Goal: Task Accomplishment & Management: Use online tool/utility

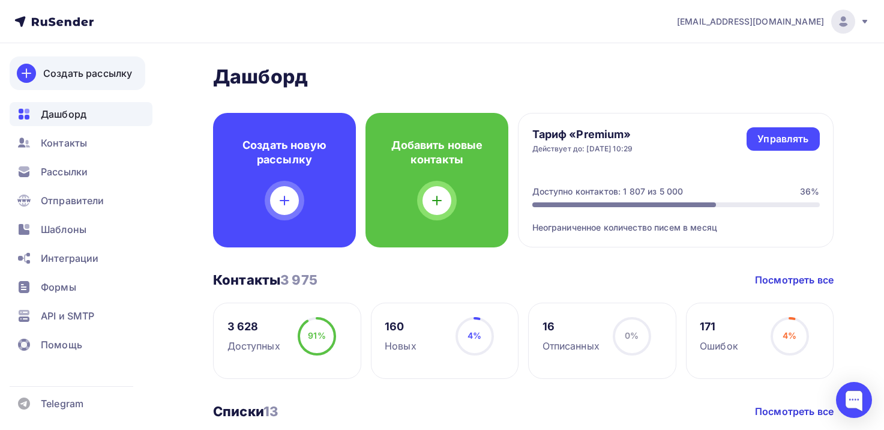
scroll to position [1193, 0]
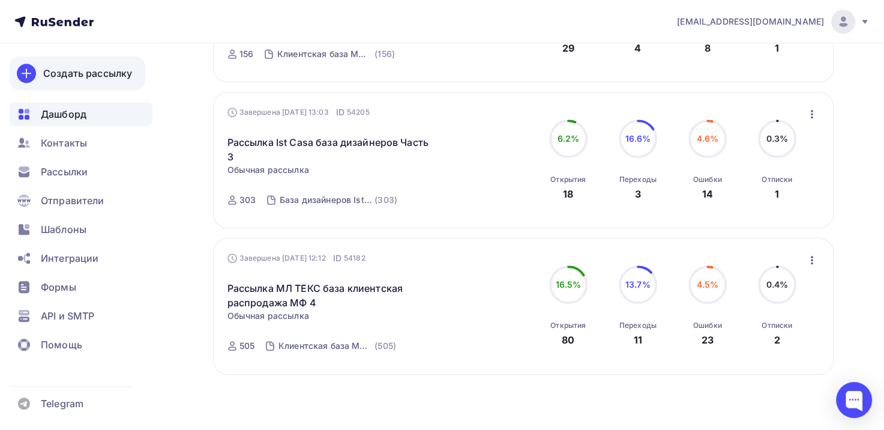
click at [76, 63] on link "Создать рассылку" at bounding box center [78, 73] width 136 height 34
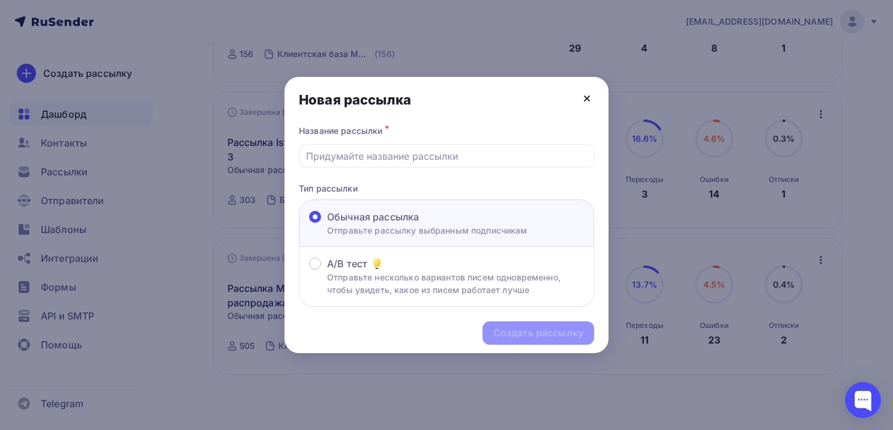
click at [584, 93] on icon at bounding box center [587, 98] width 14 height 14
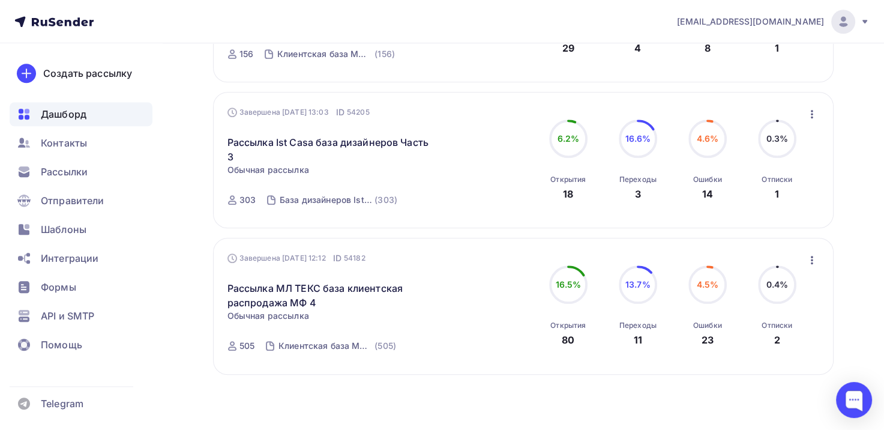
click at [101, 16] on nav "[EMAIL_ADDRESS][DOMAIN_NAME] Аккаунт Тарифы Выйти Создать рассылку [GEOGRAPHIC_…" at bounding box center [442, 21] width 884 height 43
click at [77, 214] on ul "Дашборд Контакты Рассылки Отправители Шаблоны Интеграции Формы API и SMTP Помощь" at bounding box center [81, 232] width 143 height 261
click at [79, 227] on span "Шаблоны" at bounding box center [64, 229] width 46 height 14
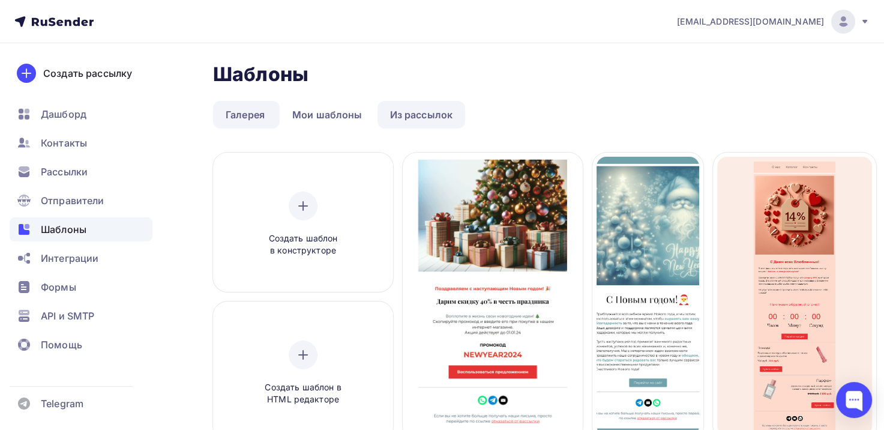
click at [394, 118] on link "Из рассылок" at bounding box center [421, 115] width 88 height 28
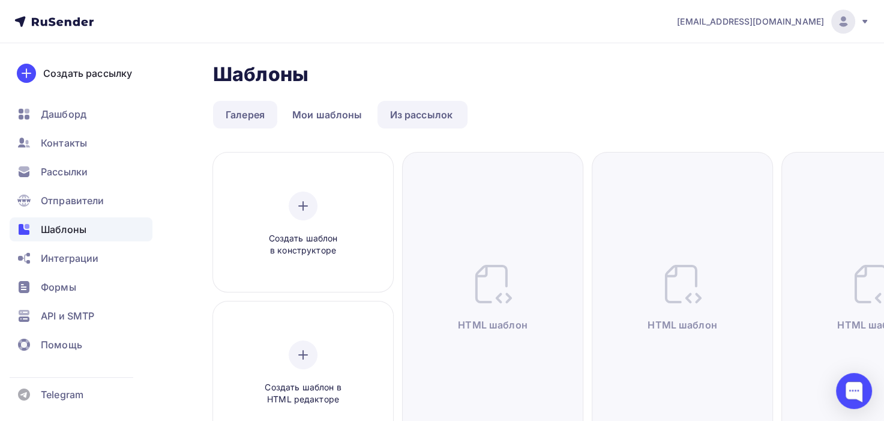
click at [271, 108] on link "Галерея" at bounding box center [245, 115] width 64 height 28
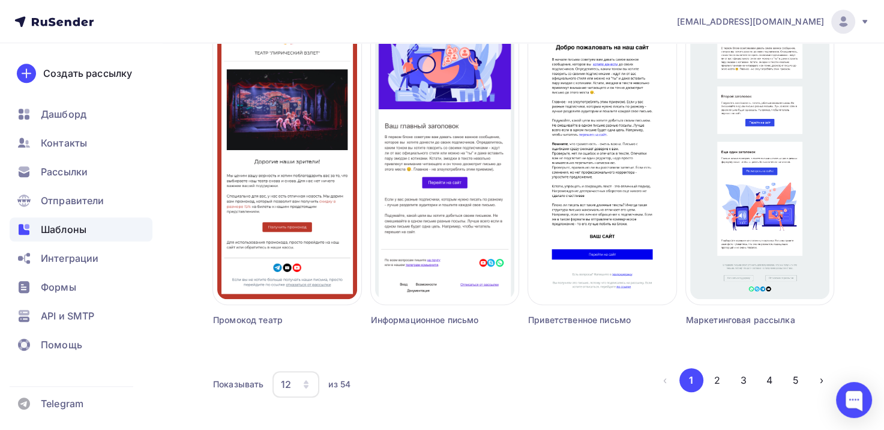
scroll to position [825, 0]
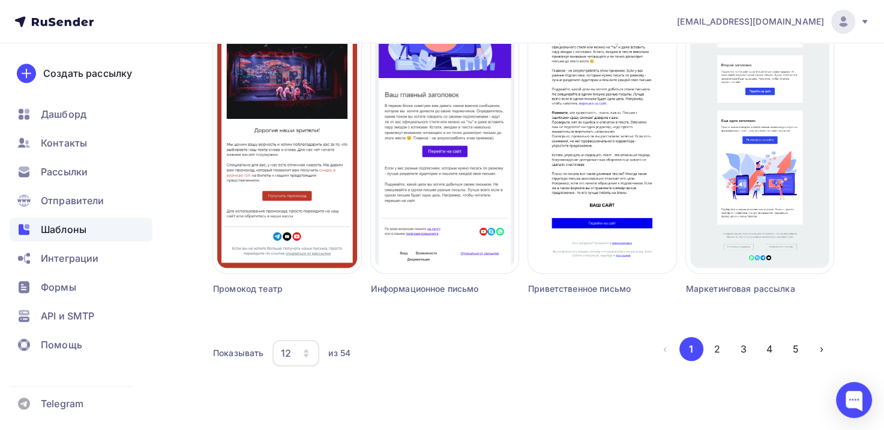
click at [297, 350] on div "12" at bounding box center [295, 353] width 47 height 26
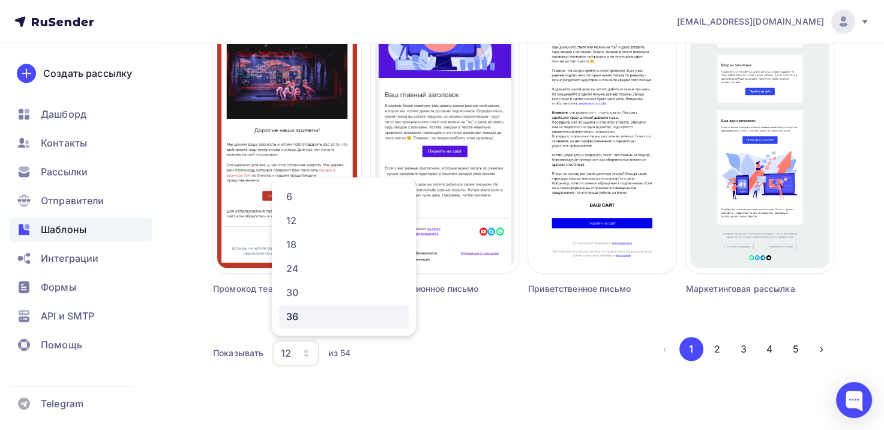
click at [297, 319] on div "36" at bounding box center [343, 316] width 115 height 14
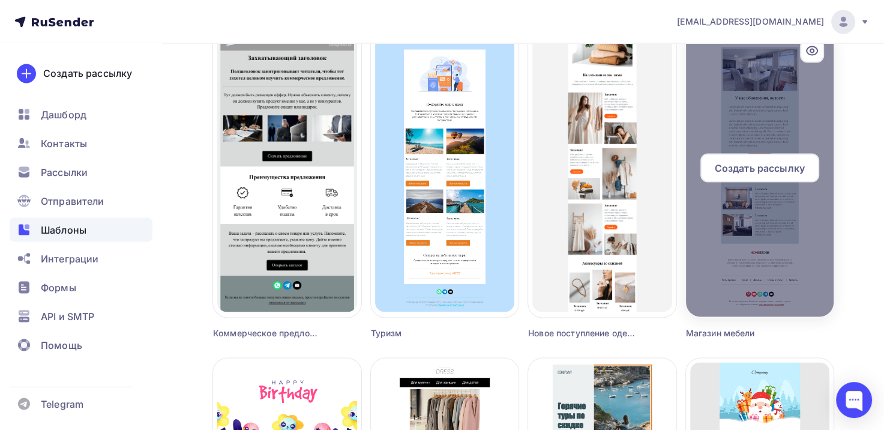
scroll to position [2085, 0]
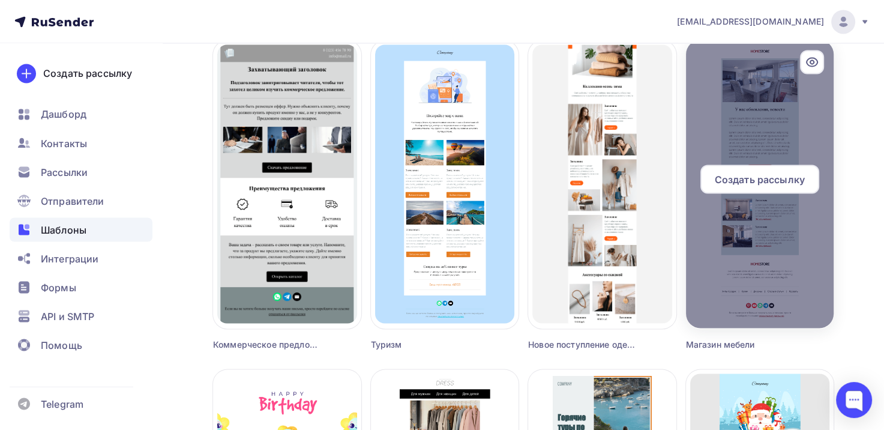
click at [805, 89] on div at bounding box center [760, 184] width 148 height 288
click at [761, 180] on span "Создать рассылку" at bounding box center [760, 179] width 90 height 14
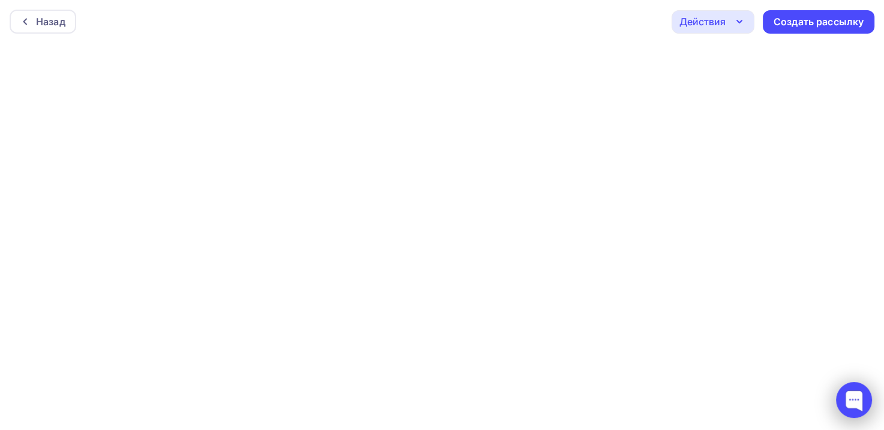
click at [851, 375] on div at bounding box center [854, 399] width 51 height 51
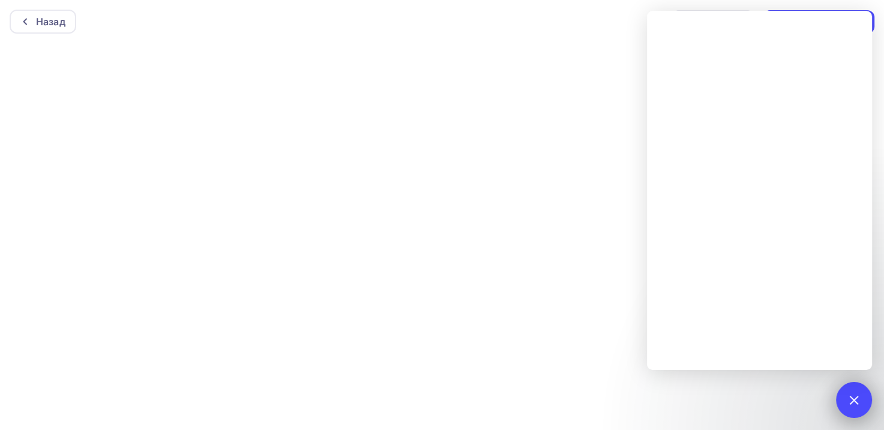
click at [865, 403] on div at bounding box center [854, 400] width 36 height 36
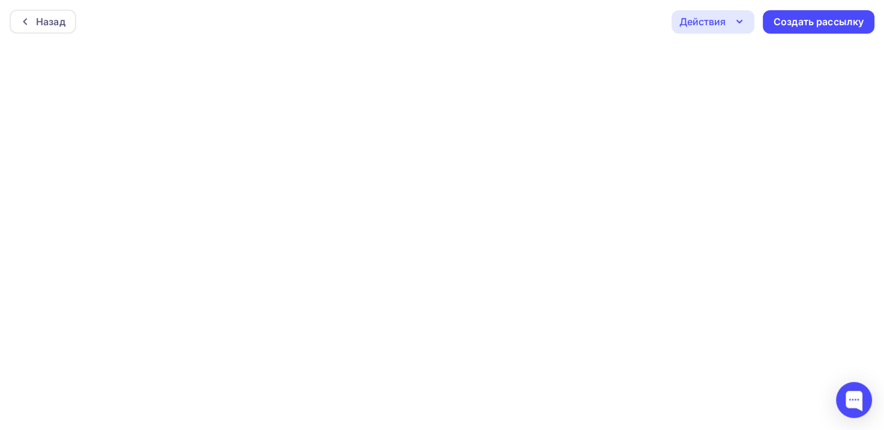
scroll to position [2, 0]
click at [35, 17] on div at bounding box center [28, 19] width 16 height 10
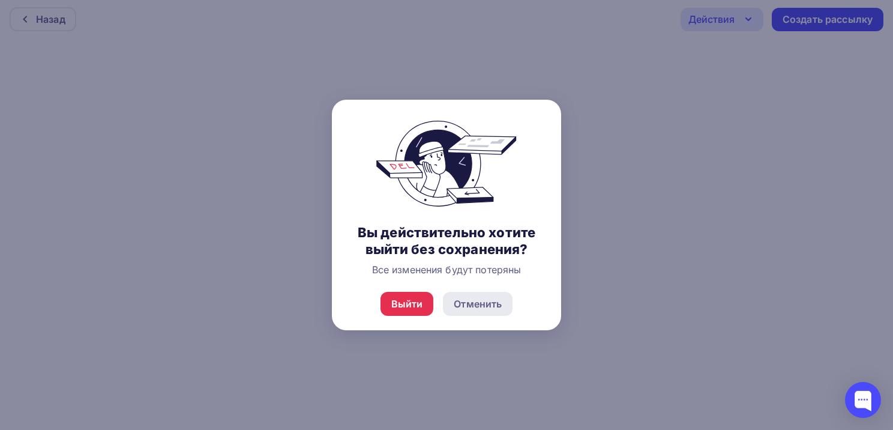
click at [481, 307] on div "Отменить" at bounding box center [478, 303] width 48 height 14
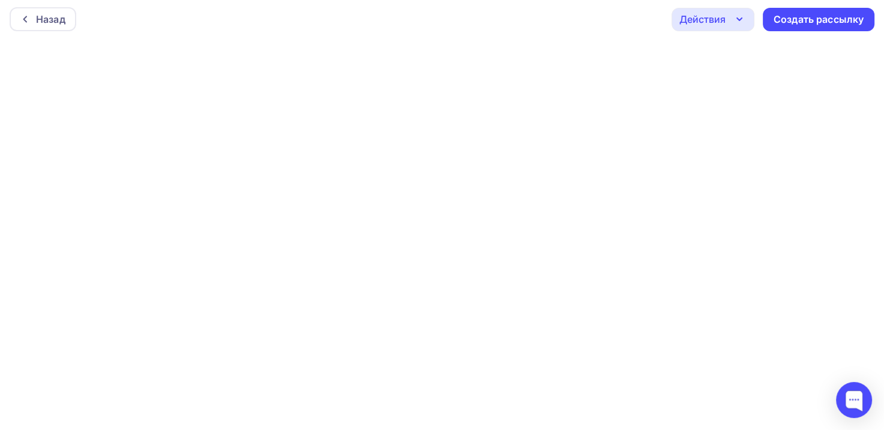
click at [334, 35] on div "Назад Действия Отправить тестовое письмо Предпросмотр Сохранить в Мои шаблоны В…" at bounding box center [442, 19] width 884 height 43
click at [736, 26] on icon "button" at bounding box center [739, 21] width 14 height 14
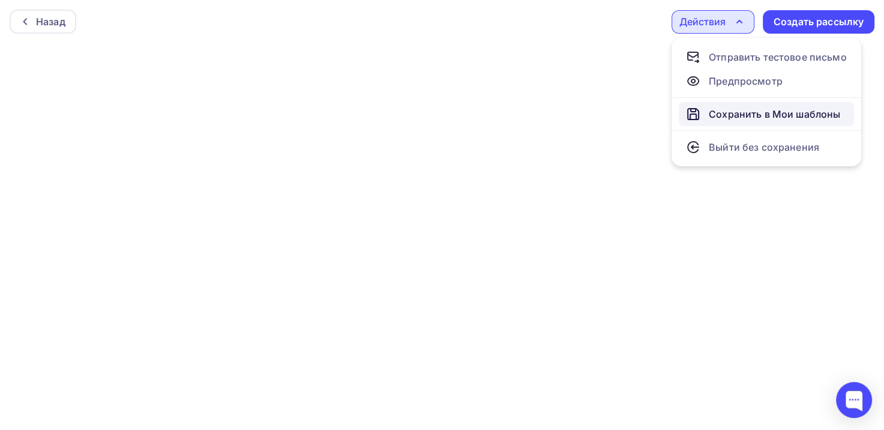
click at [758, 113] on div "Сохранить в Мои шаблоны" at bounding box center [774, 114] width 131 height 14
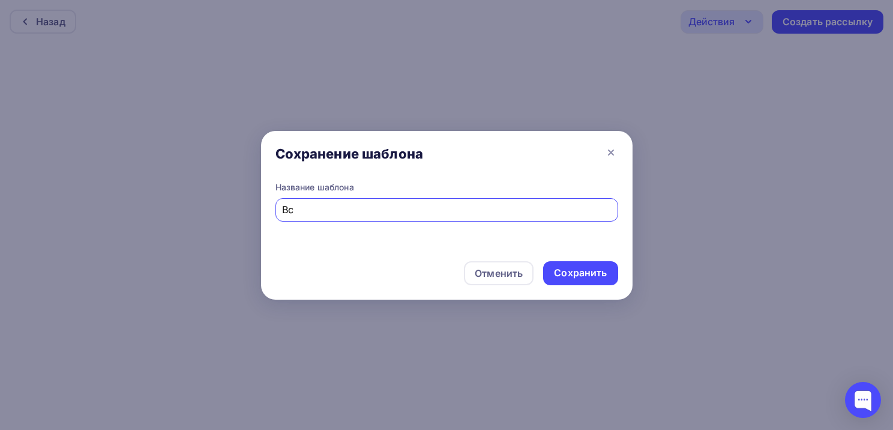
type input "B"
type input "Ист Каса Опт"
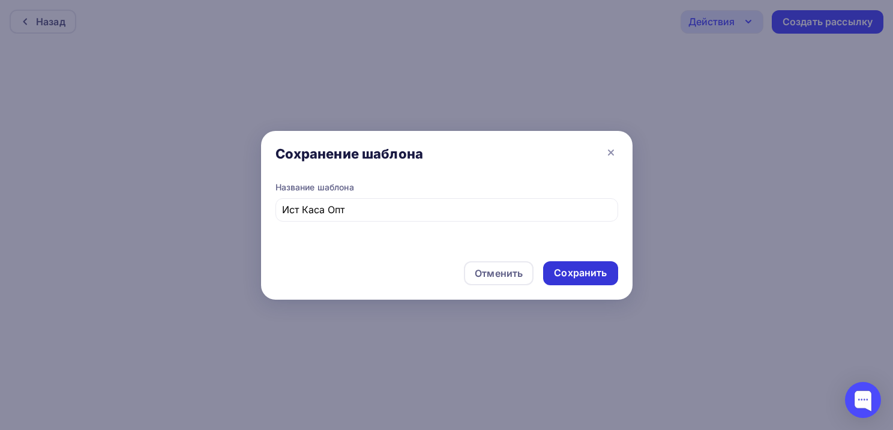
click at [586, 272] on div "Сохранить" at bounding box center [580, 273] width 53 height 14
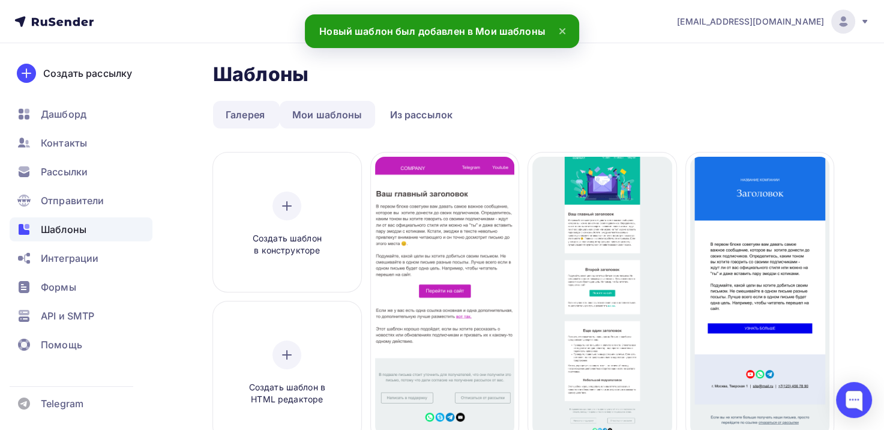
click at [319, 125] on link "Мои шаблоны" at bounding box center [327, 115] width 95 height 28
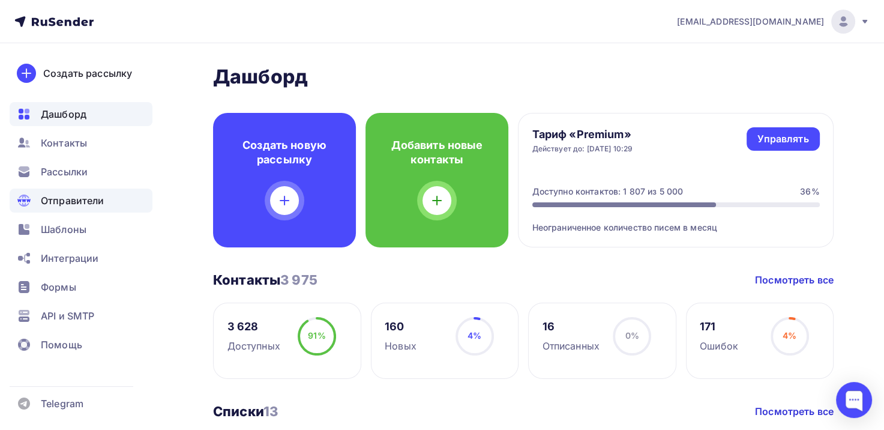
click at [70, 202] on span "Отправители" at bounding box center [73, 200] width 64 height 14
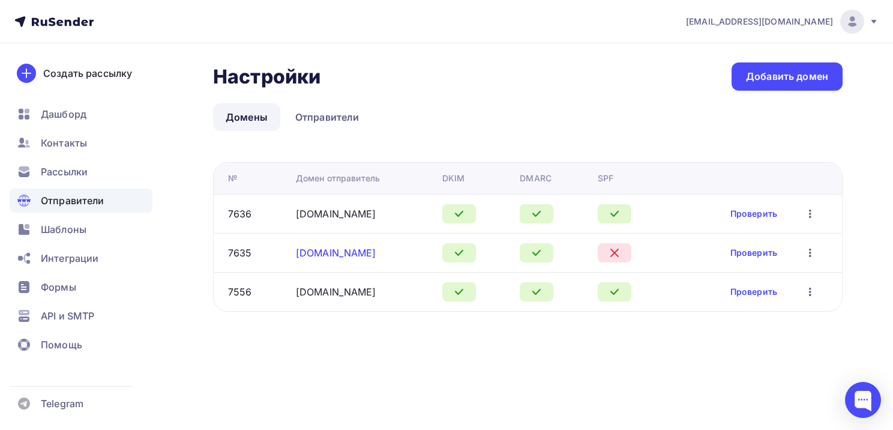
click at [316, 247] on link "ist-casa.ru" at bounding box center [336, 253] width 80 height 12
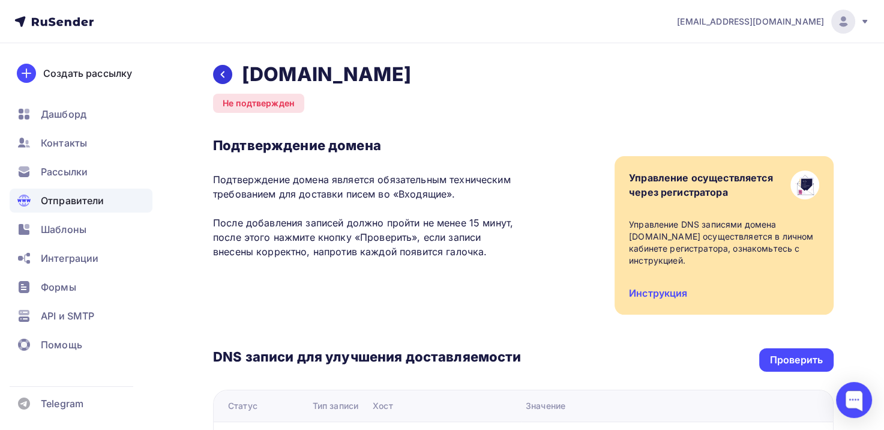
click at [230, 74] on div at bounding box center [222, 74] width 19 height 19
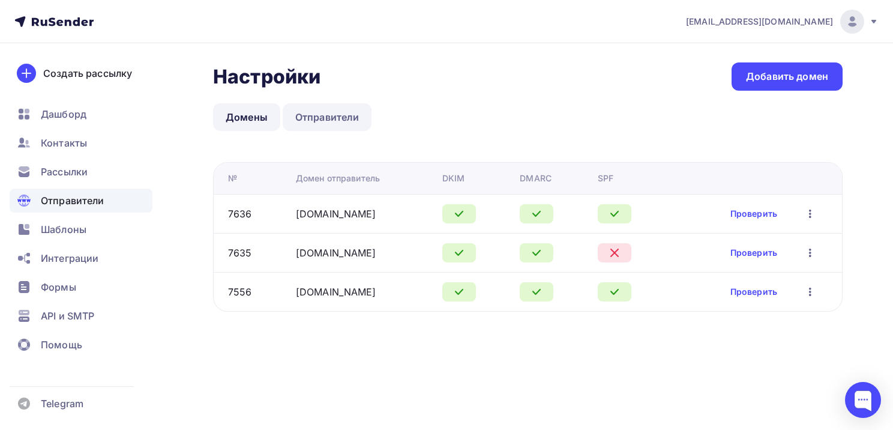
click at [311, 113] on link "Отправители" at bounding box center [327, 117] width 89 height 28
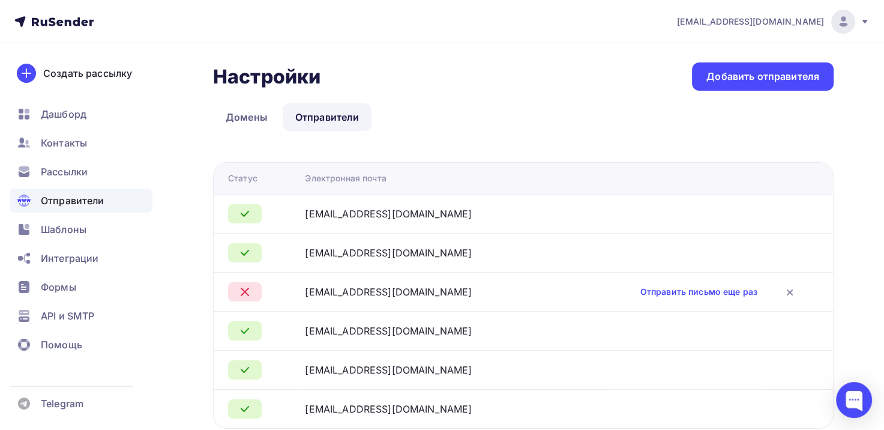
drag, startPoint x: 399, startPoint y: 217, endPoint x: 339, endPoint y: 224, distance: 60.5
click at [333, 217] on div "sale@ist-casa.ru" at bounding box center [429, 213] width 248 height 14
drag, startPoint x: 421, startPoint y: 250, endPoint x: 305, endPoint y: 250, distance: 115.2
click at [305, 250] on tr "partner@ist-casa.ru" at bounding box center [523, 252] width 619 height 39
copy div "partner@ist-casa.ru"
